Goal: Navigation & Orientation: Find specific page/section

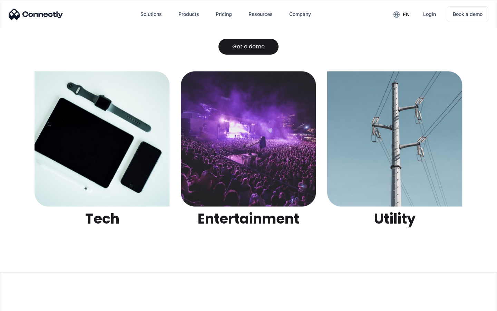
scroll to position [2178, 0]
